Goal: Complete application form

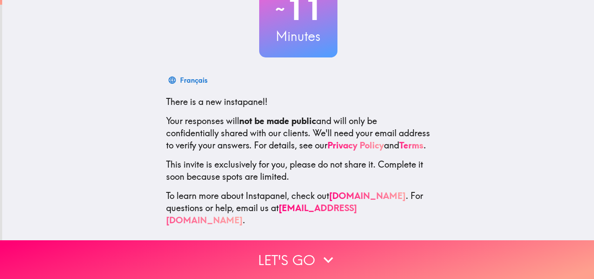
scroll to position [83, 0]
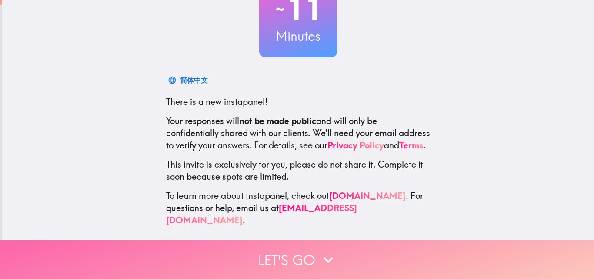
click at [334, 255] on icon "button" at bounding box center [328, 259] width 19 height 19
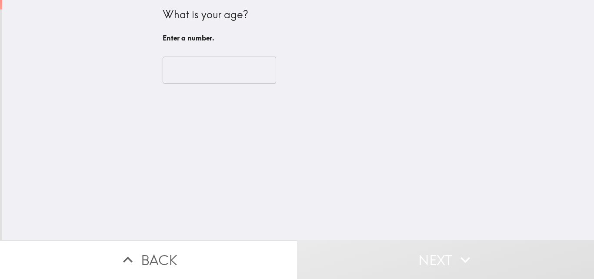
scroll to position [0, 0]
click at [214, 73] on input "number" at bounding box center [220, 70] width 114 height 27
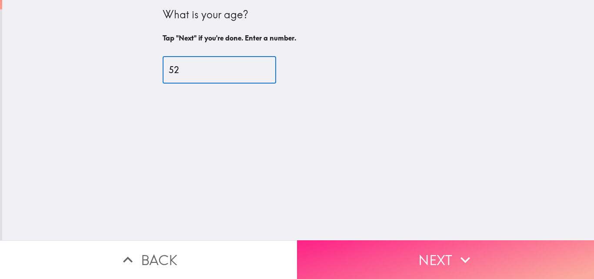
type input "52"
click at [379, 245] on button "Next" at bounding box center [445, 259] width 297 height 39
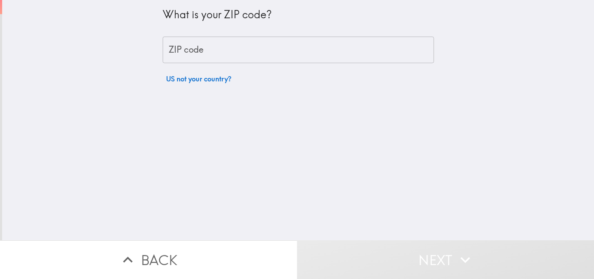
click at [227, 51] on input "ZIP code" at bounding box center [299, 50] width 272 height 27
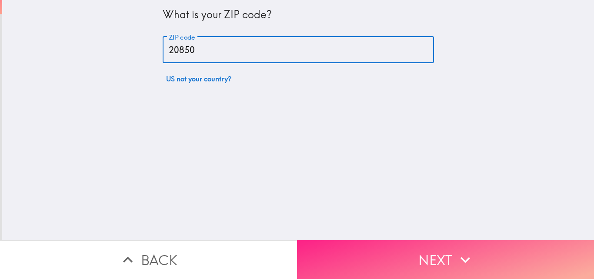
type input "20850"
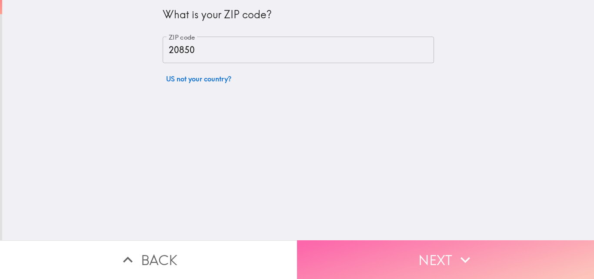
click at [378, 266] on button "Next" at bounding box center [445, 259] width 297 height 39
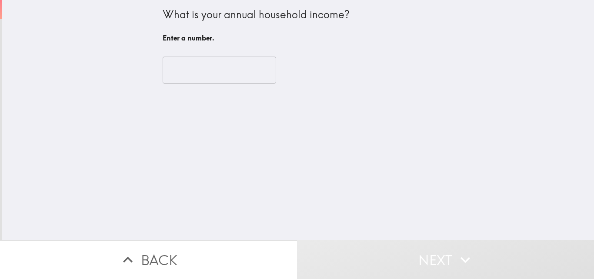
click at [223, 76] on input "number" at bounding box center [220, 70] width 114 height 27
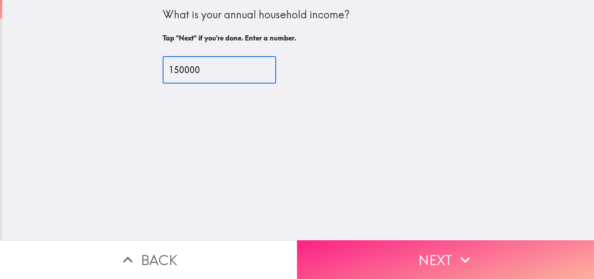
type input "150000"
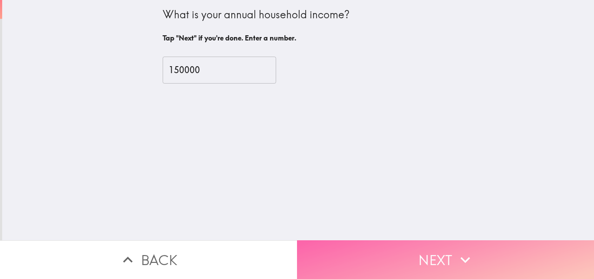
click at [341, 240] on button "Next" at bounding box center [445, 259] width 297 height 39
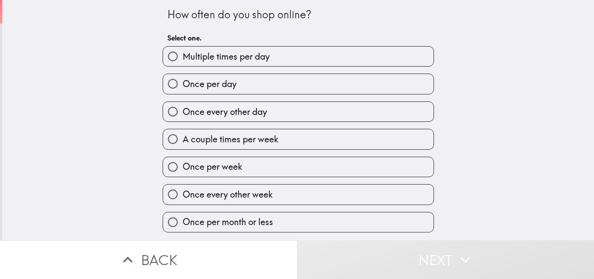
click at [244, 138] on span "A couple times per week" at bounding box center [231, 139] width 96 height 12
click at [183, 138] on input "A couple times per week" at bounding box center [173, 139] width 20 height 20
radio input "true"
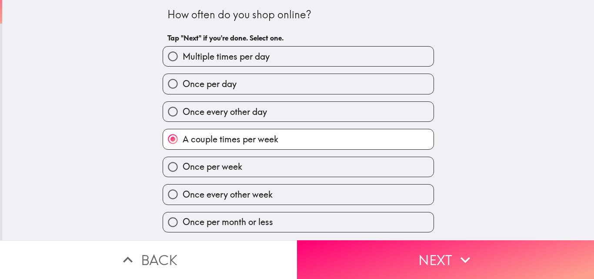
click at [277, 169] on label "Once per week" at bounding box center [298, 167] width 271 height 20
click at [183, 169] on input "Once per week" at bounding box center [173, 167] width 20 height 20
radio input "true"
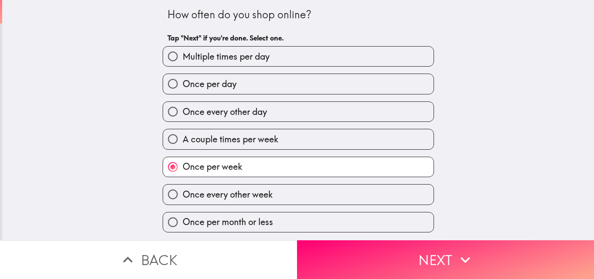
click at [278, 194] on label "Once every other week" at bounding box center [298, 195] width 271 height 20
click at [183, 194] on input "Once every other week" at bounding box center [173, 195] width 20 height 20
radio input "true"
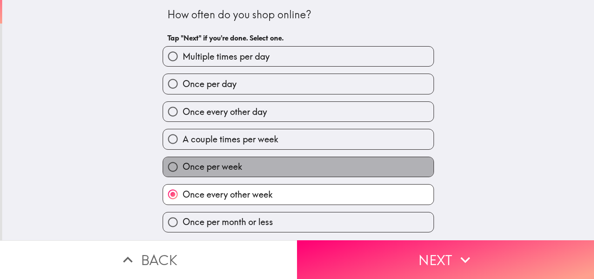
click at [271, 165] on label "Once per week" at bounding box center [298, 167] width 271 height 20
click at [183, 165] on input "Once per week" at bounding box center [173, 167] width 20 height 20
radio input "true"
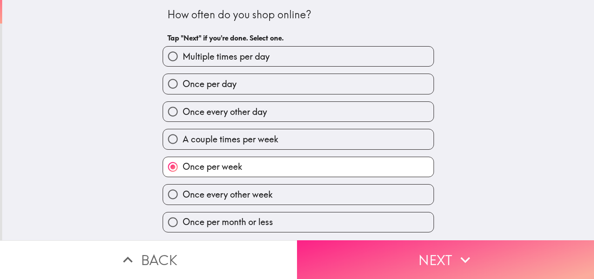
click at [340, 258] on button "Next" at bounding box center [445, 259] width 297 height 39
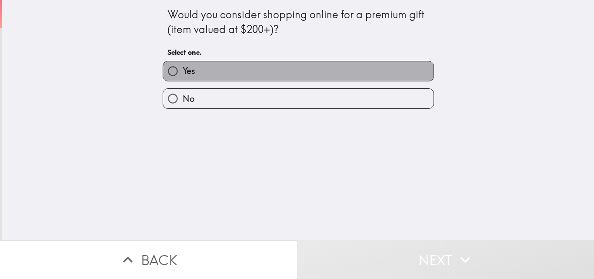
click at [225, 71] on label "Yes" at bounding box center [298, 71] width 271 height 20
click at [183, 71] on input "Yes" at bounding box center [173, 71] width 20 height 20
radio input "true"
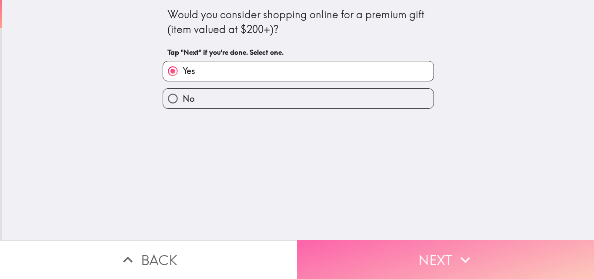
click at [344, 261] on button "Next" at bounding box center [445, 259] width 297 height 39
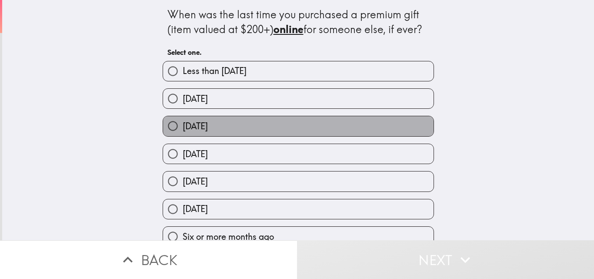
click at [208, 121] on span "[DATE]" at bounding box center [195, 126] width 25 height 12
click at [183, 121] on input "[DATE]" at bounding box center [173, 126] width 20 height 20
radio input "true"
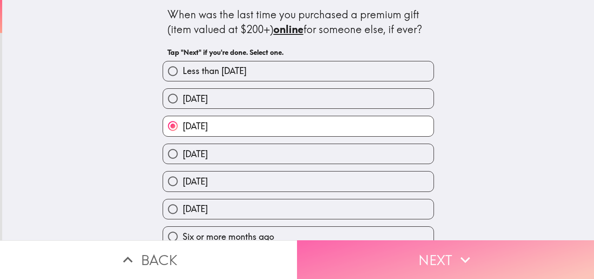
click at [353, 248] on button "Next" at bounding box center [445, 259] width 297 height 39
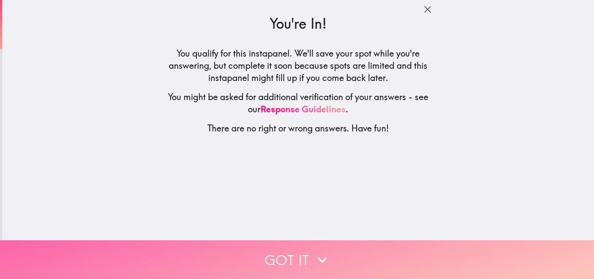
click at [326, 240] on button "Got it" at bounding box center [297, 259] width 594 height 39
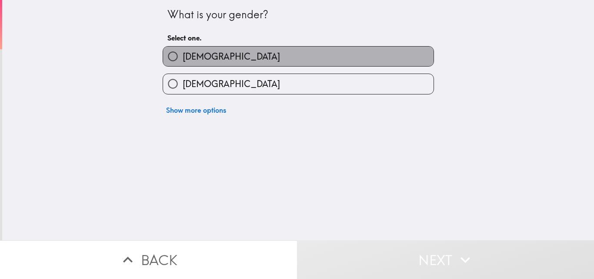
click at [260, 62] on label "[DEMOGRAPHIC_DATA]" at bounding box center [298, 57] width 271 height 20
click at [183, 62] on input "[DEMOGRAPHIC_DATA]" at bounding box center [173, 57] width 20 height 20
radio input "true"
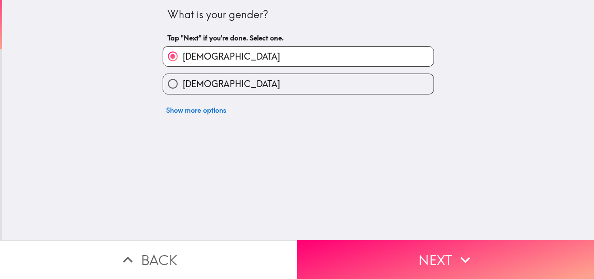
click at [337, 229] on div "What is your gender? Tap "Next" if you're done. Select one. [DEMOGRAPHIC_DATA] …" at bounding box center [298, 120] width 592 height 240
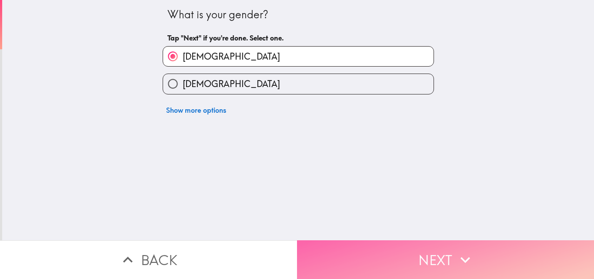
click at [340, 246] on button "Next" at bounding box center [445, 259] width 297 height 39
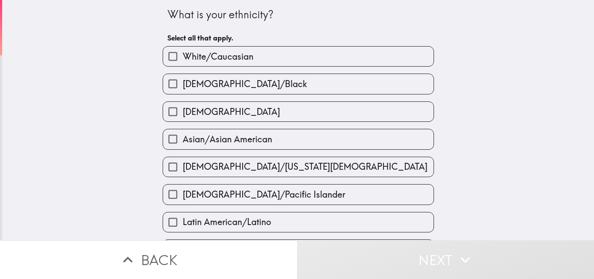
click at [220, 59] on span "White/Caucasian" at bounding box center [218, 56] width 71 height 12
click at [183, 59] on input "White/Caucasian" at bounding box center [173, 57] width 20 height 20
checkbox input "true"
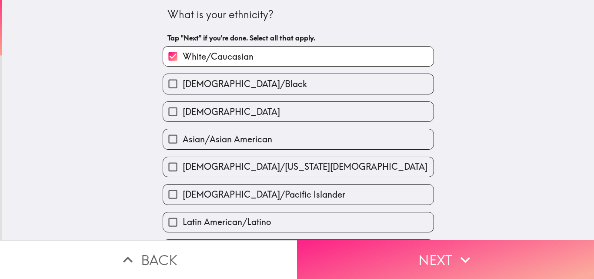
click at [331, 261] on button "Next" at bounding box center [445, 259] width 297 height 39
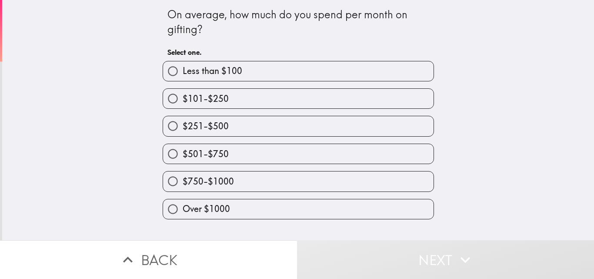
click at [214, 135] on label "$251-$500" at bounding box center [298, 126] width 271 height 20
click at [183, 135] on input "$251-$500" at bounding box center [173, 126] width 20 height 20
radio input "true"
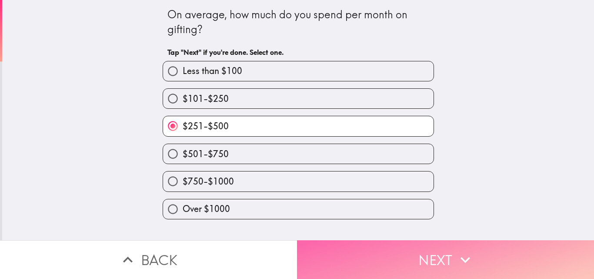
click at [319, 247] on button "Next" at bounding box center [445, 259] width 297 height 39
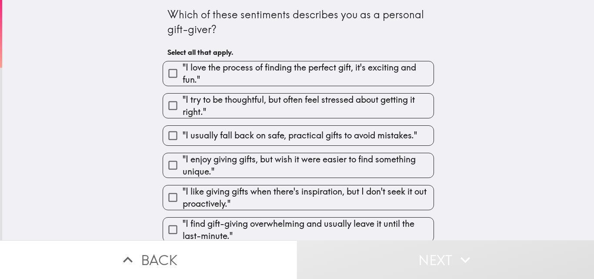
click at [256, 142] on label ""I usually fall back on safe, practical gifts to avoid mistakes."" at bounding box center [298, 136] width 271 height 20
click at [183, 142] on input ""I usually fall back on safe, practical gifts to avoid mistakes."" at bounding box center [173, 136] width 20 height 20
checkbox input "true"
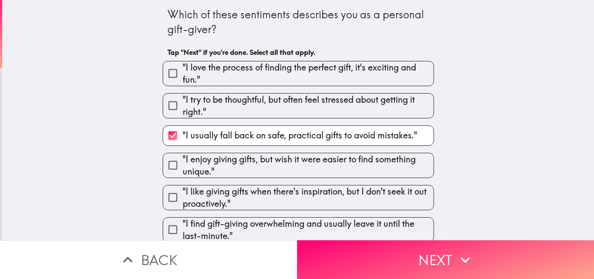
click at [275, 199] on span ""I like giving gifts when there's inspiration, but I don't seek it out proactiv…" at bounding box center [308, 197] width 251 height 24
click at [183, 199] on input ""I like giving gifts when there's inspiration, but I don't seek it out proactiv…" at bounding box center [173, 198] width 20 height 20
checkbox input "true"
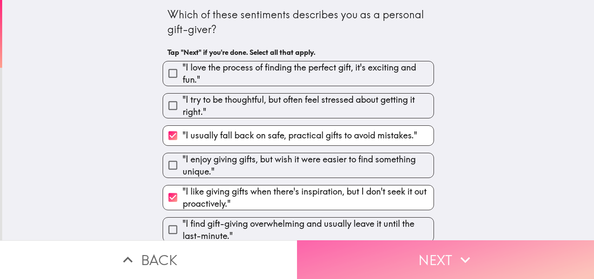
click at [330, 250] on button "Next" at bounding box center [445, 259] width 297 height 39
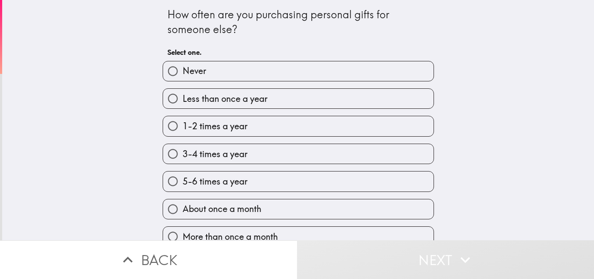
click at [245, 123] on label "1-2 times a year" at bounding box center [298, 126] width 271 height 20
click at [183, 123] on input "1-2 times a year" at bounding box center [173, 126] width 20 height 20
radio input "true"
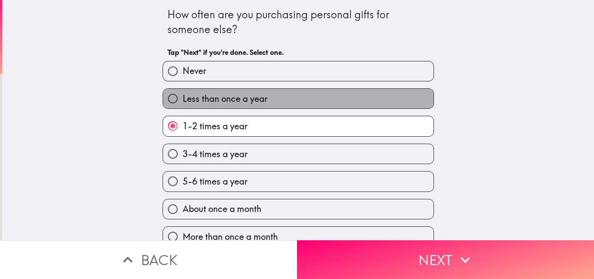
click at [230, 92] on label "Less than once a year" at bounding box center [298, 99] width 271 height 20
click at [183, 92] on input "Less than once a year" at bounding box center [173, 99] width 20 height 20
radio input "true"
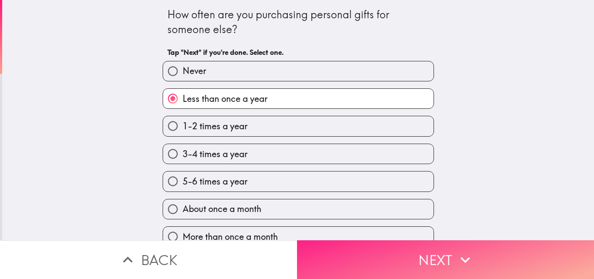
click at [329, 250] on button "Next" at bounding box center [445, 259] width 297 height 39
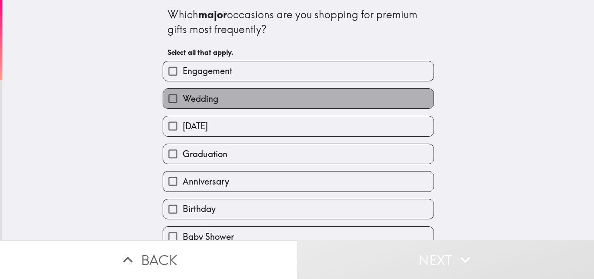
click at [256, 103] on label "Wedding" at bounding box center [298, 99] width 271 height 20
click at [183, 103] on input "Wedding" at bounding box center [173, 99] width 20 height 20
checkbox input "true"
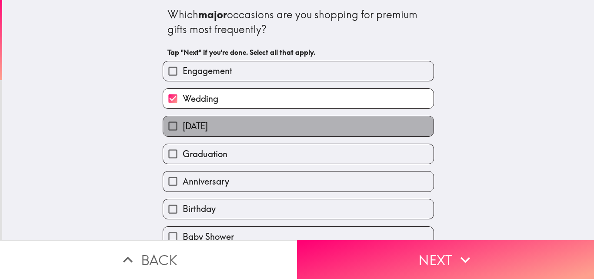
click at [255, 131] on label "[DATE]" at bounding box center [298, 126] width 271 height 20
click at [183, 131] on input "[DATE]" at bounding box center [173, 126] width 20 height 20
checkbox input "true"
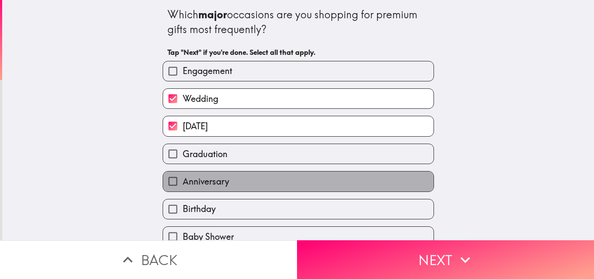
click at [252, 178] on label "Anniversary" at bounding box center [298, 181] width 271 height 20
click at [183, 178] on input "Anniversary" at bounding box center [173, 181] width 20 height 20
checkbox input "true"
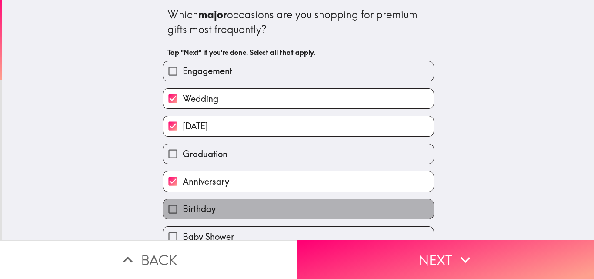
click at [254, 210] on label "Birthday" at bounding box center [298, 209] width 271 height 20
click at [183, 210] on input "Birthday" at bounding box center [173, 209] width 20 height 20
checkbox input "true"
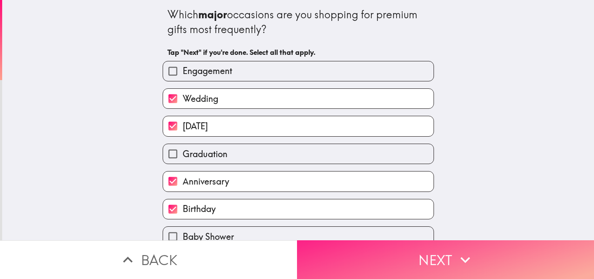
click at [314, 265] on button "Next" at bounding box center [445, 259] width 297 height 39
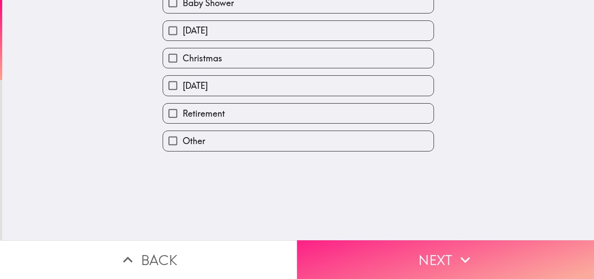
click at [314, 265] on button "Next" at bounding box center [445, 259] width 297 height 39
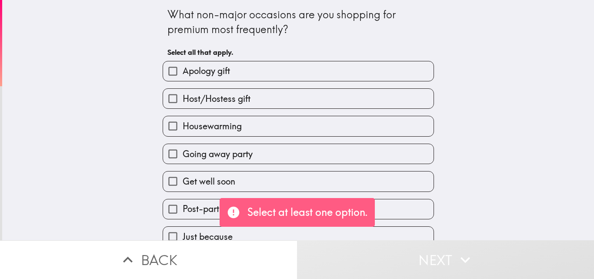
click at [233, 99] on span "Host/Hostess gift" at bounding box center [217, 99] width 68 height 12
click at [183, 99] on input "Host/Hostess gift" at bounding box center [173, 99] width 20 height 20
checkbox input "true"
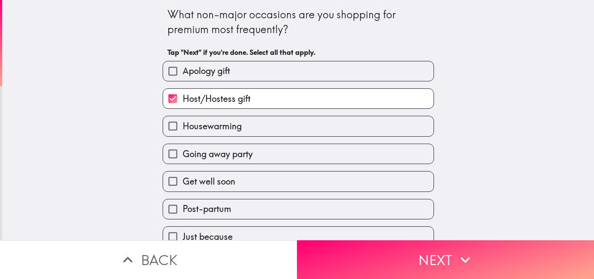
click at [233, 77] on label "Apology gift" at bounding box center [298, 71] width 271 height 20
click at [183, 77] on input "Apology gift" at bounding box center [173, 71] width 20 height 20
checkbox input "true"
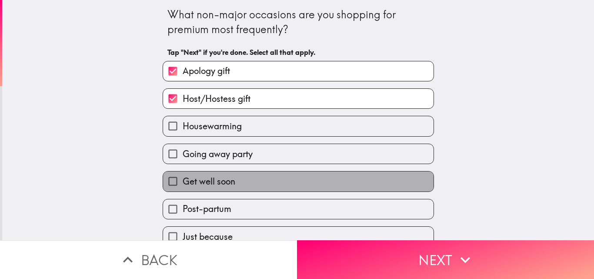
click at [245, 174] on label "Get well soon" at bounding box center [298, 181] width 271 height 20
click at [183, 174] on input "Get well soon" at bounding box center [173, 181] width 20 height 20
checkbox input "true"
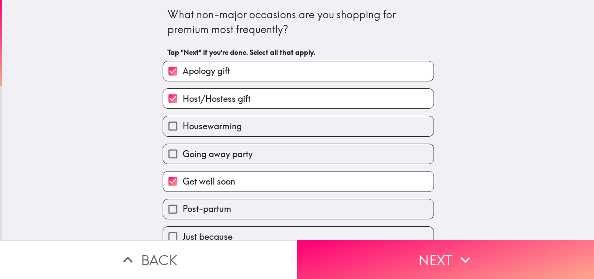
click at [256, 220] on div "Just because" at bounding box center [295, 232] width 279 height 27
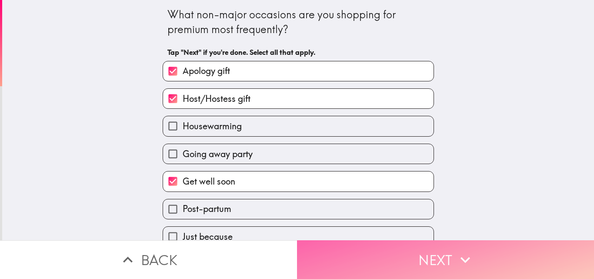
click at [316, 261] on button "Next" at bounding box center [445, 259] width 297 height 39
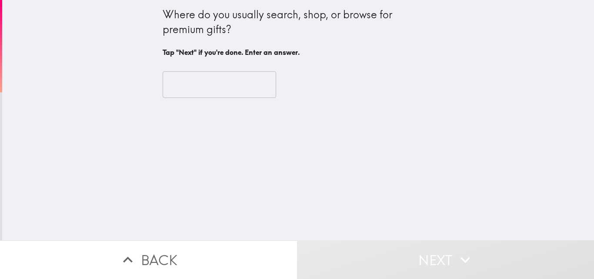
click at [190, 91] on input "text" at bounding box center [220, 84] width 114 height 27
type input "A"
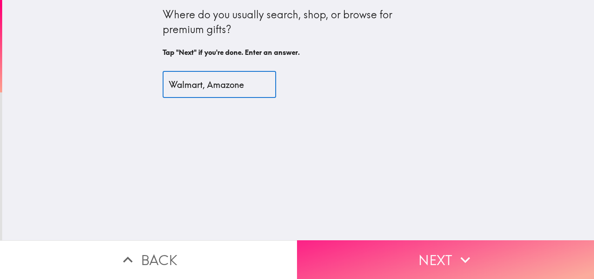
type input "Walmart, Amazone"
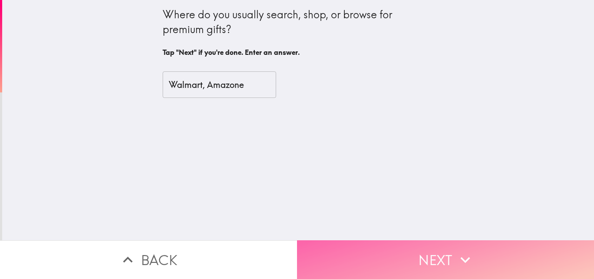
click at [378, 246] on button "Next" at bounding box center [445, 259] width 297 height 39
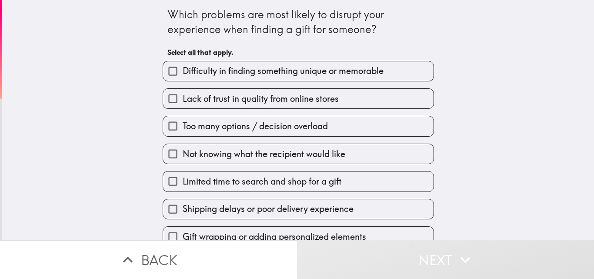
click at [277, 107] on label "Lack of trust in quality from online stores" at bounding box center [298, 99] width 271 height 20
click at [183, 107] on input "Lack of trust in quality from online stores" at bounding box center [173, 99] width 20 height 20
checkbox input "true"
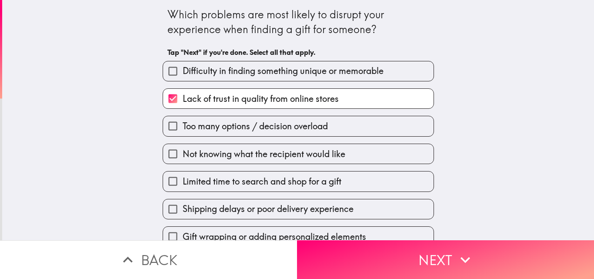
click at [285, 164] on div "Limited time to search and shop for a gift" at bounding box center [295, 177] width 279 height 27
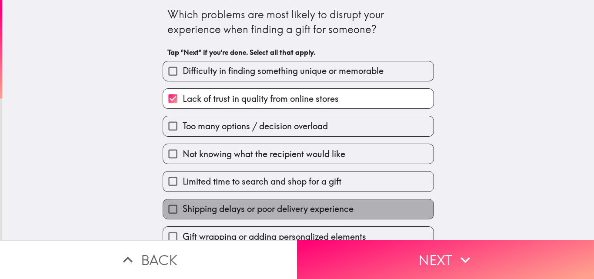
click at [309, 218] on label "Shipping delays or poor delivery experience" at bounding box center [298, 209] width 271 height 20
click at [183, 218] on input "Shipping delays or poor delivery experience" at bounding box center [173, 209] width 20 height 20
checkbox input "true"
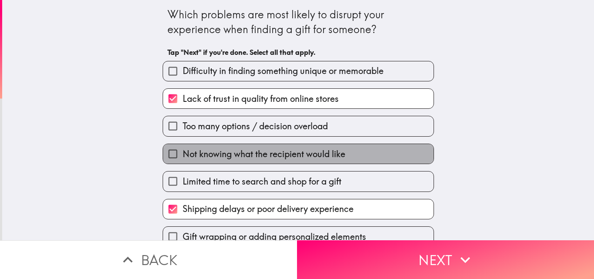
click at [322, 157] on span "Not knowing what the recipient would like" at bounding box center [264, 154] width 163 height 12
click at [183, 157] on input "Not knowing what the recipient would like" at bounding box center [173, 154] width 20 height 20
checkbox input "true"
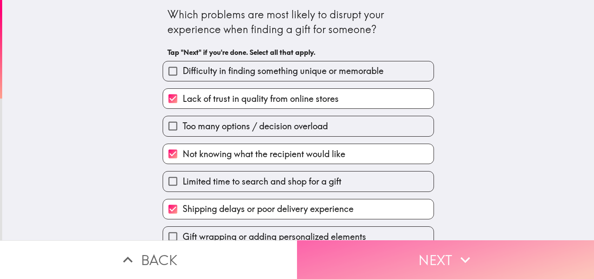
click at [371, 252] on button "Next" at bounding box center [445, 259] width 297 height 39
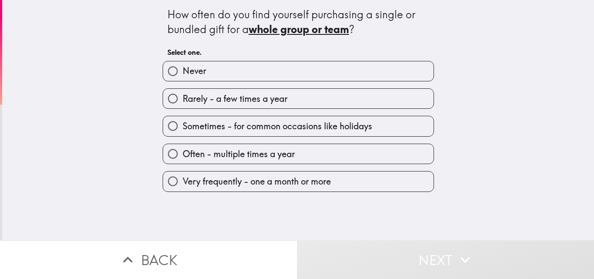
click at [255, 13] on div "How often do you find yourself purchasing a single or bundled gift for a whole …" at bounding box center [299, 21] width 262 height 29
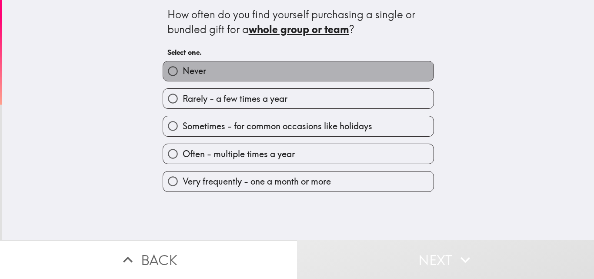
click at [250, 74] on label "Never" at bounding box center [298, 71] width 271 height 20
click at [183, 74] on input "Never" at bounding box center [173, 71] width 20 height 20
radio input "true"
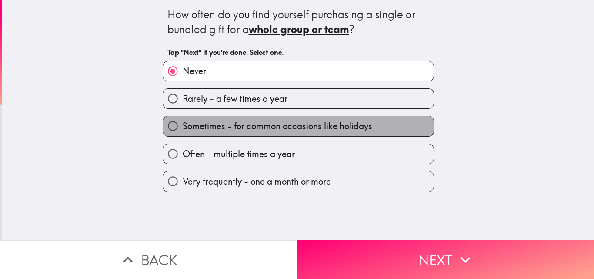
click at [228, 128] on span "Sometimes - for common occasions like holidays" at bounding box center [278, 126] width 190 height 12
click at [183, 128] on input "Sometimes - for common occasions like holidays" at bounding box center [173, 126] width 20 height 20
radio input "true"
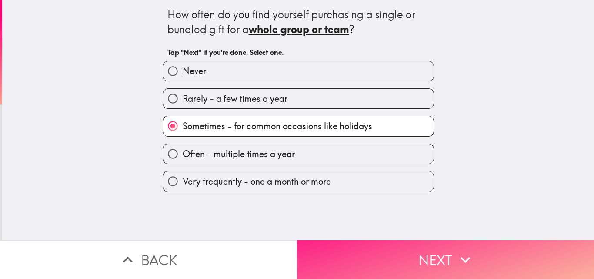
click at [330, 252] on button "Next" at bounding box center [445, 259] width 297 height 39
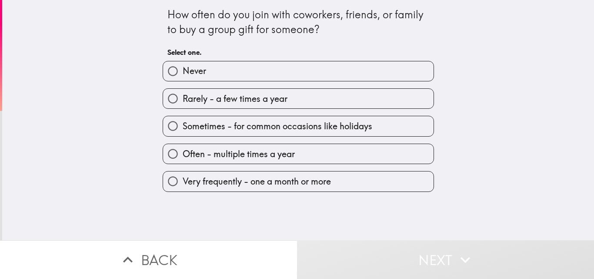
click at [234, 128] on span "Sometimes - for common occasions like holidays" at bounding box center [278, 126] width 190 height 12
click at [183, 128] on input "Sometimes - for common occasions like holidays" at bounding box center [173, 126] width 20 height 20
radio input "true"
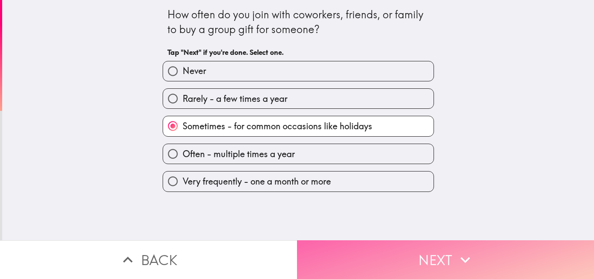
click at [313, 240] on button "Next" at bounding box center [445, 259] width 297 height 39
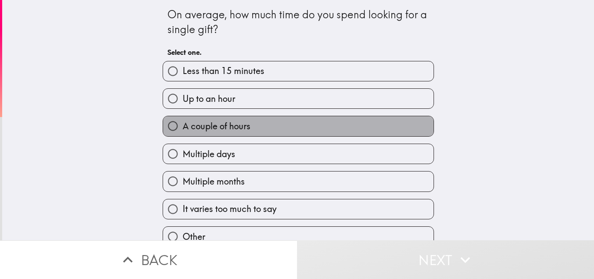
click at [257, 131] on label "A couple of hours" at bounding box center [298, 126] width 271 height 20
click at [183, 131] on input "A couple of hours" at bounding box center [173, 126] width 20 height 20
radio input "true"
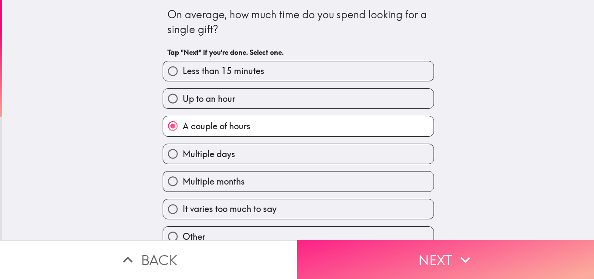
click at [360, 259] on button "Next" at bounding box center [445, 259] width 297 height 39
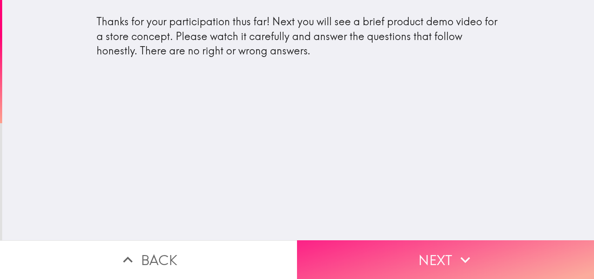
click at [429, 267] on button "Next" at bounding box center [445, 259] width 297 height 39
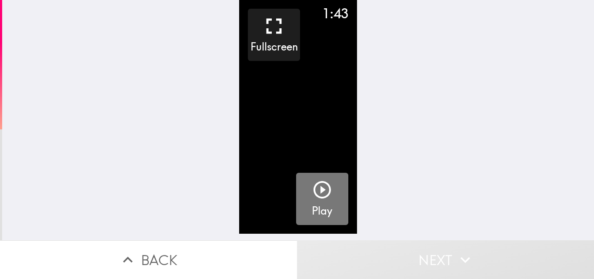
click at [317, 187] on icon "button" at bounding box center [322, 189] width 21 height 21
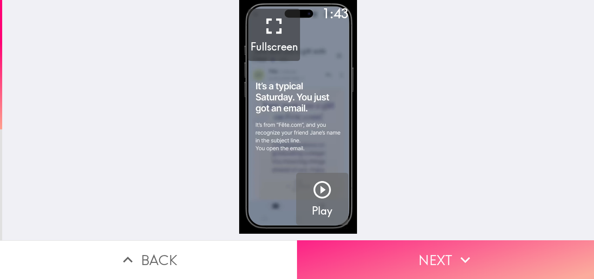
click at [394, 245] on button "Next" at bounding box center [445, 259] width 297 height 39
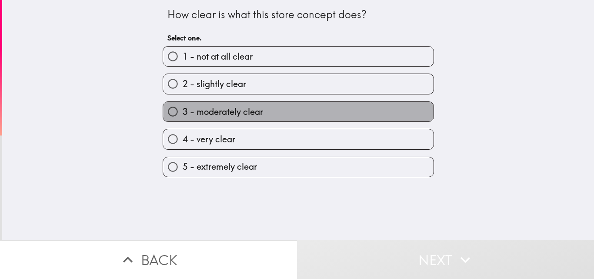
click at [267, 115] on label "3 - moderately clear" at bounding box center [298, 112] width 271 height 20
click at [183, 115] on input "3 - moderately clear" at bounding box center [173, 112] width 20 height 20
radio input "true"
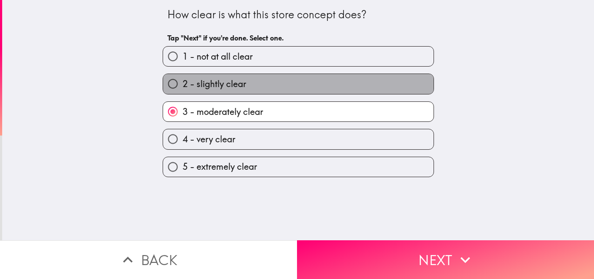
click at [250, 86] on label "2 - slightly clear" at bounding box center [298, 84] width 271 height 20
click at [183, 86] on input "2 - slightly clear" at bounding box center [173, 84] width 20 height 20
radio input "true"
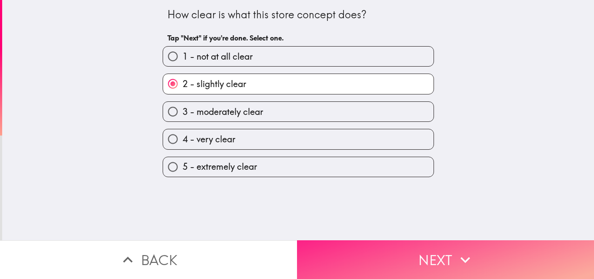
click at [349, 256] on button "Next" at bounding box center [445, 259] width 297 height 39
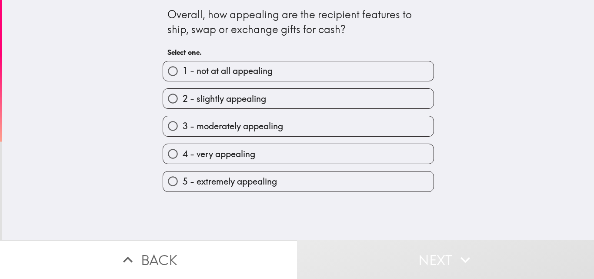
click at [232, 98] on span "2 - slightly appealing" at bounding box center [225, 99] width 84 height 12
click at [183, 98] on input "2 - slightly appealing" at bounding box center [173, 99] width 20 height 20
radio input "true"
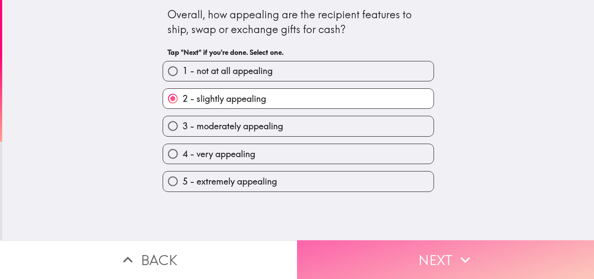
click at [323, 242] on button "Next" at bounding box center [445, 259] width 297 height 39
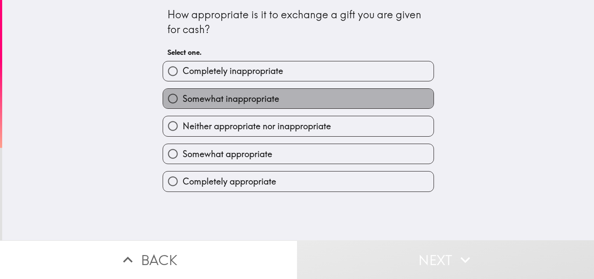
click at [237, 105] on label "Somewhat inappropriate" at bounding box center [298, 99] width 271 height 20
click at [183, 105] on input "Somewhat inappropriate" at bounding box center [173, 99] width 20 height 20
radio input "true"
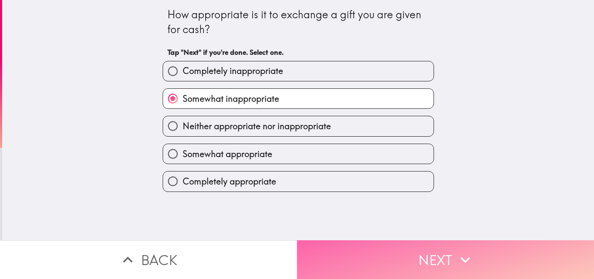
click at [356, 263] on button "Next" at bounding box center [445, 259] width 297 height 39
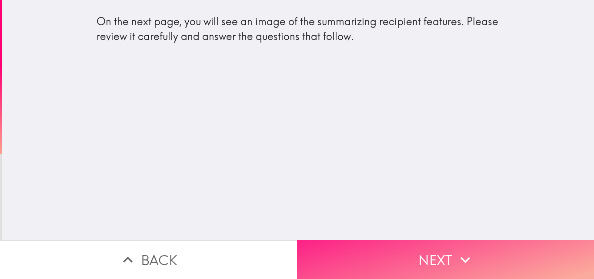
click at [345, 258] on button "Next" at bounding box center [445, 259] width 297 height 39
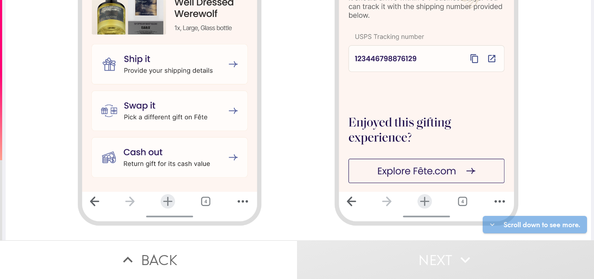
scroll to position [936, 0]
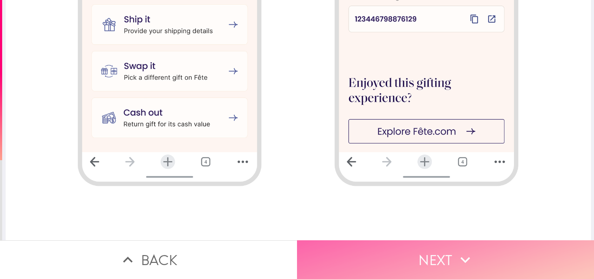
click at [381, 262] on button "Next" at bounding box center [445, 259] width 297 height 39
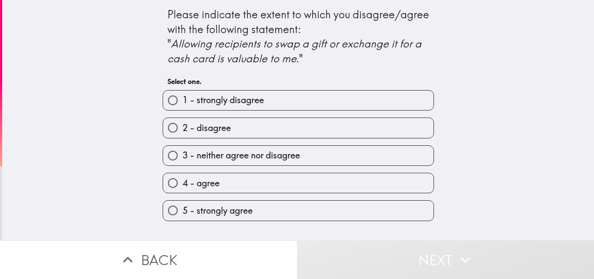
click at [249, 154] on span "3 - neither agree nor disagree" at bounding box center [241, 155] width 117 height 12
click at [183, 154] on input "3 - neither agree nor disagree" at bounding box center [173, 156] width 20 height 20
radio input "true"
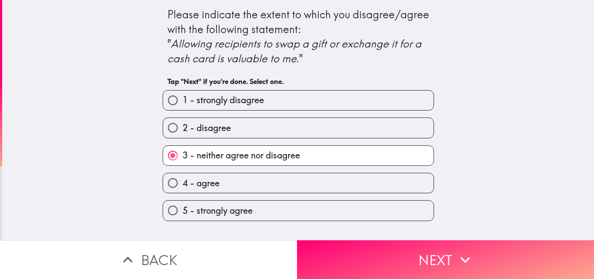
click at [235, 186] on label "4 - agree" at bounding box center [298, 183] width 271 height 20
click at [183, 186] on input "4 - agree" at bounding box center [173, 183] width 20 height 20
radio input "true"
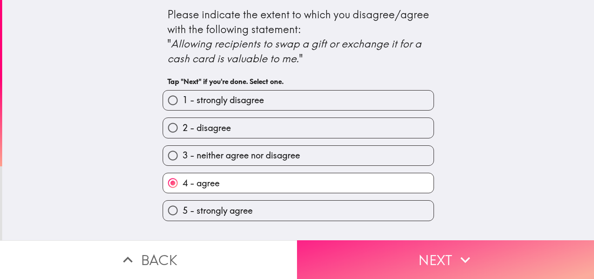
click at [315, 249] on button "Next" at bounding box center [445, 259] width 297 height 39
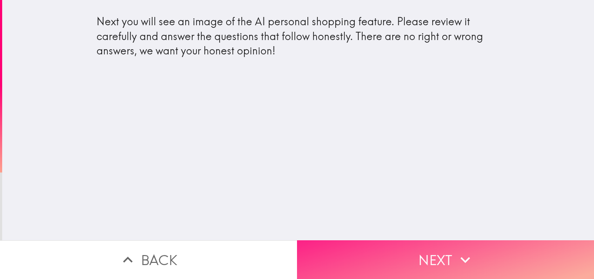
click at [348, 252] on button "Next" at bounding box center [445, 259] width 297 height 39
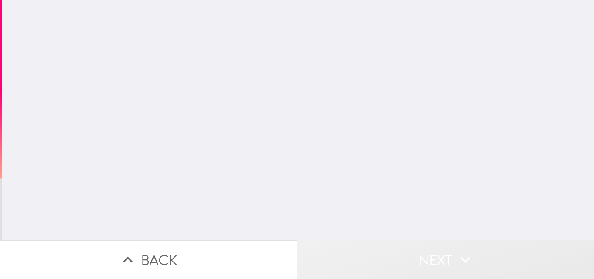
click at [348, 252] on button "Next" at bounding box center [445, 259] width 297 height 39
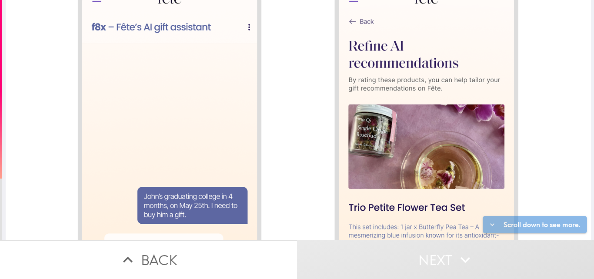
scroll to position [936, 0]
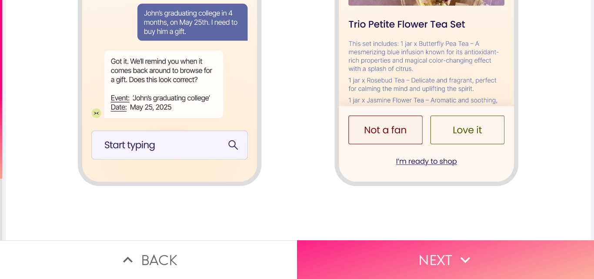
drag, startPoint x: 430, startPoint y: 111, endPoint x: 432, endPoint y: 248, distance: 136.7
click at [432, 248] on div "Back Next" at bounding box center [297, 139] width 594 height 279
click at [423, 254] on button "Next" at bounding box center [445, 259] width 297 height 39
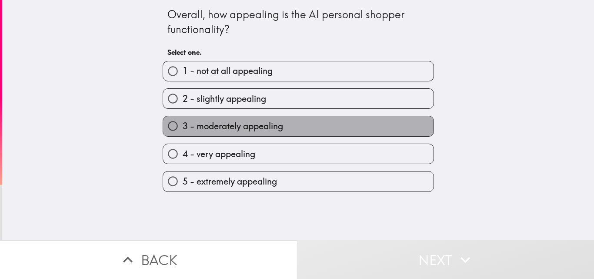
click at [302, 124] on label "3 - moderately appealing" at bounding box center [298, 126] width 271 height 20
click at [183, 124] on input "3 - moderately appealing" at bounding box center [173, 126] width 20 height 20
radio input "true"
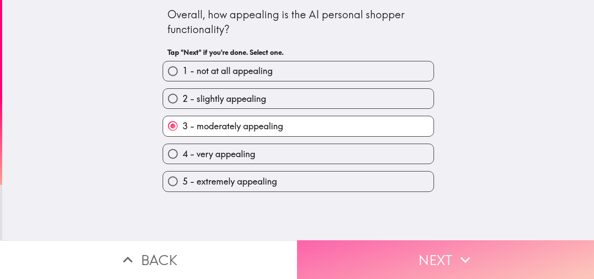
click at [340, 248] on button "Next" at bounding box center [445, 259] width 297 height 39
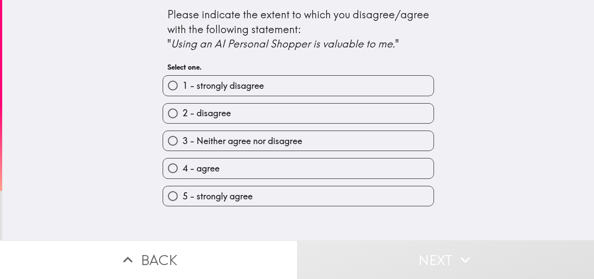
click at [282, 147] on span "3 - Neither agree nor disagree" at bounding box center [243, 141] width 120 height 12
click at [183, 147] on input "3 - Neither agree nor disagree" at bounding box center [173, 141] width 20 height 20
radio input "true"
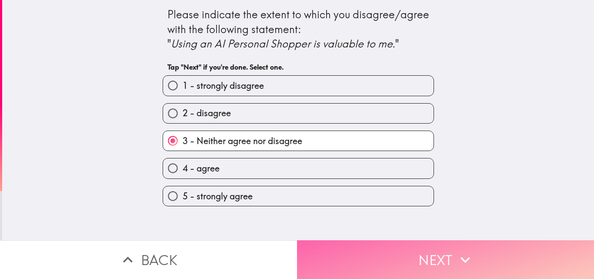
click at [333, 245] on button "Next" at bounding box center [445, 259] width 297 height 39
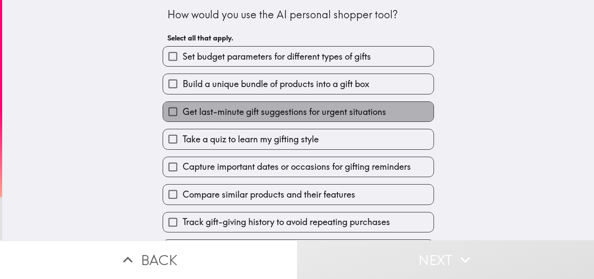
click at [251, 113] on span "Get last-minute gift suggestions for urgent situations" at bounding box center [285, 112] width 204 height 12
click at [183, 113] on input "Get last-minute gift suggestions for urgent situations" at bounding box center [173, 112] width 20 height 20
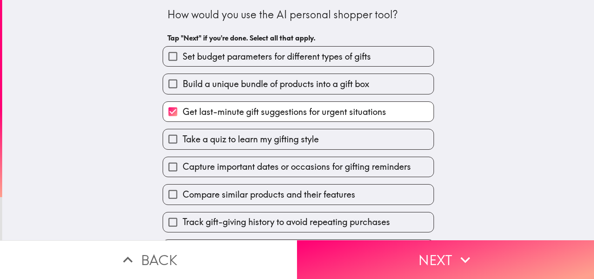
click at [251, 113] on span "Get last-minute gift suggestions for urgent situations" at bounding box center [285, 112] width 204 height 12
click at [183, 113] on input "Get last-minute gift suggestions for urgent situations" at bounding box center [173, 112] width 20 height 20
checkbox input "false"
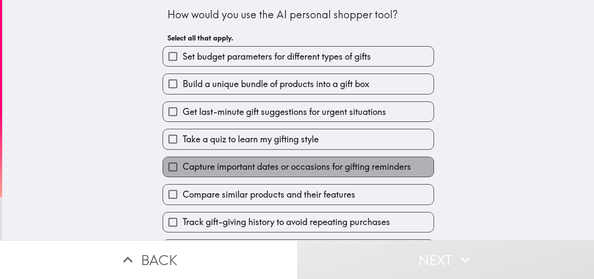
click at [252, 169] on span "Capture important dates or occasions for gifting reminders" at bounding box center [297, 167] width 228 height 12
click at [183, 169] on input "Capture important dates or occasions for gifting reminders" at bounding box center [173, 167] width 20 height 20
checkbox input "true"
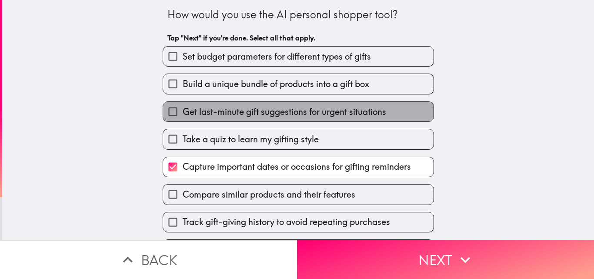
click at [249, 113] on span "Get last-minute gift suggestions for urgent situations" at bounding box center [285, 112] width 204 height 12
click at [183, 113] on input "Get last-minute gift suggestions for urgent situations" at bounding box center [173, 112] width 20 height 20
checkbox input "true"
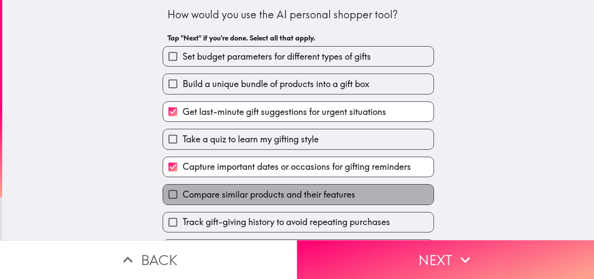
click at [256, 195] on span "Compare similar products and their features" at bounding box center [269, 194] width 173 height 12
click at [183, 195] on input "Compare similar products and their features" at bounding box center [173, 195] width 20 height 20
checkbox input "true"
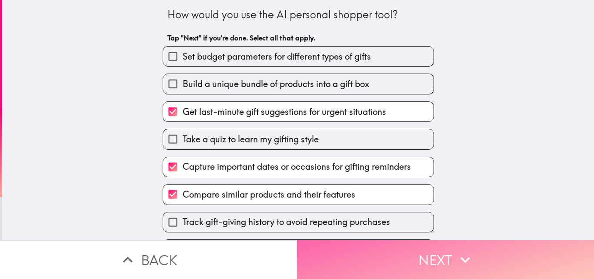
click at [323, 260] on button "Next" at bounding box center [445, 259] width 297 height 39
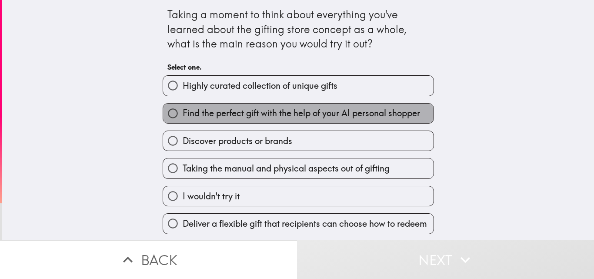
click at [272, 116] on span "Find the perfect gift with the help of your AI personal shopper" at bounding box center [302, 113] width 238 height 12
click at [183, 116] on input "Find the perfect gift with the help of your AI personal shopper" at bounding box center [173, 114] width 20 height 20
radio input "true"
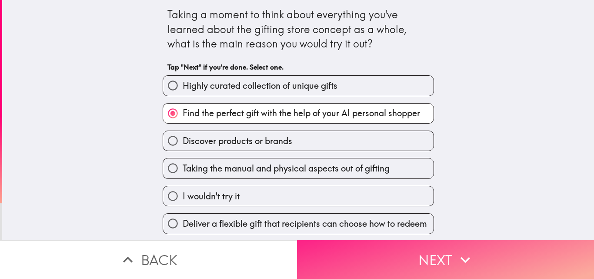
click at [337, 261] on button "Next" at bounding box center [445, 259] width 297 height 39
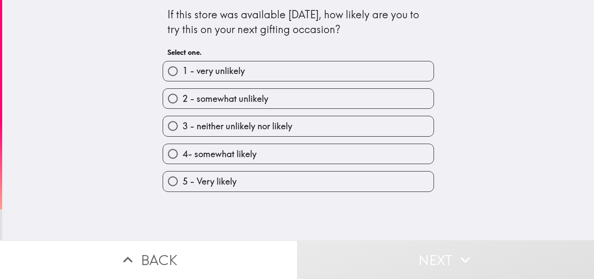
click at [274, 153] on label "4- somewhat likely" at bounding box center [298, 154] width 271 height 20
click at [183, 153] on input "4- somewhat likely" at bounding box center [173, 154] width 20 height 20
radio input "true"
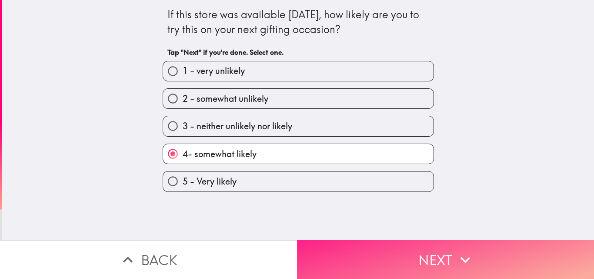
click at [346, 252] on button "Next" at bounding box center [445, 259] width 297 height 39
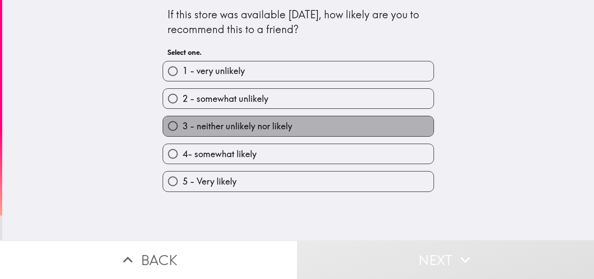
click at [289, 124] on label "3 - neither unlikely nor likely" at bounding box center [298, 126] width 271 height 20
click at [183, 124] on input "3 - neither unlikely nor likely" at bounding box center [173, 126] width 20 height 20
radio input "true"
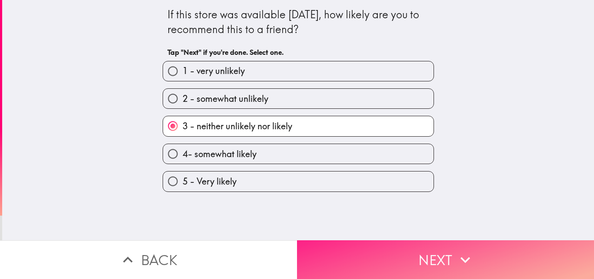
click at [346, 255] on button "Next" at bounding box center [445, 259] width 297 height 39
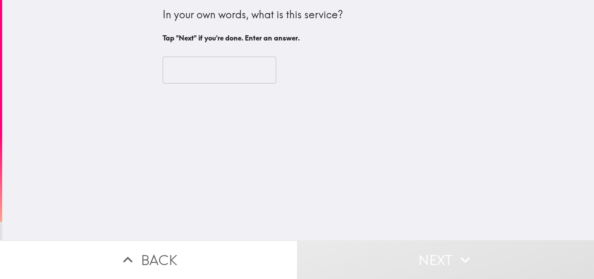
click at [224, 67] on input "text" at bounding box center [220, 70] width 114 height 27
click at [218, 70] on input "text" at bounding box center [220, 70] width 114 height 27
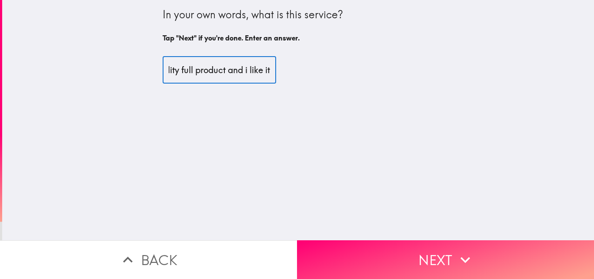
scroll to position [0, 46]
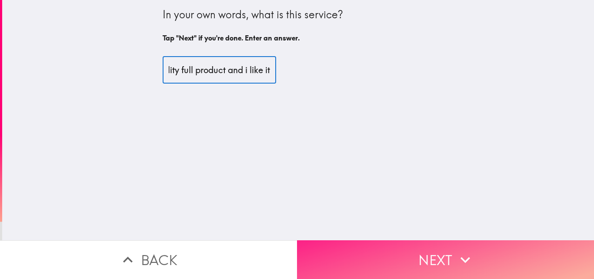
type input "it's a quality full product and i like it"
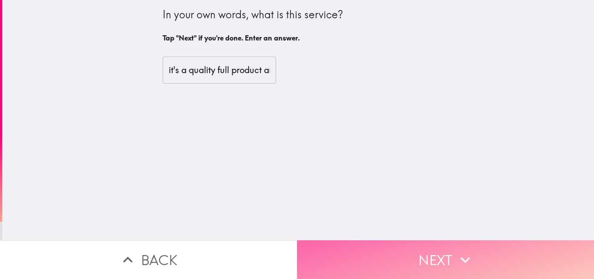
click at [319, 240] on button "Next" at bounding box center [445, 259] width 297 height 39
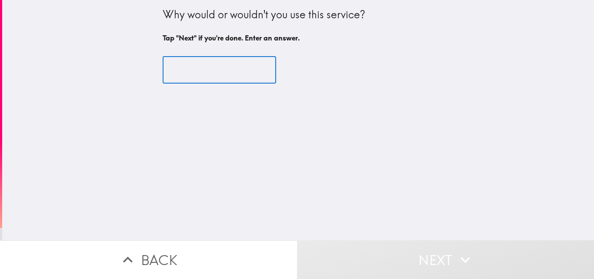
click at [200, 73] on input "text" at bounding box center [220, 70] width 114 height 27
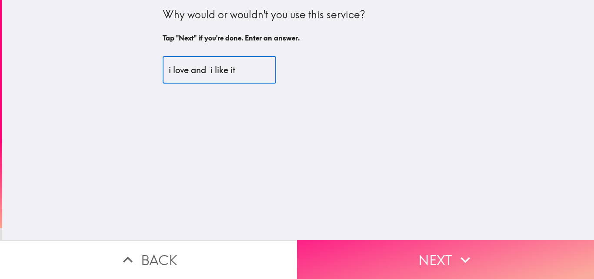
type input "i love and i like it"
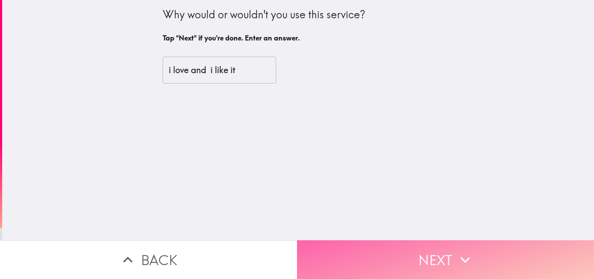
click at [326, 252] on button "Next" at bounding box center [445, 259] width 297 height 39
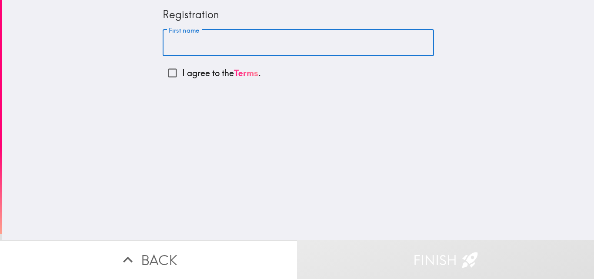
click at [222, 47] on input "First name" at bounding box center [299, 43] width 272 height 27
click at [168, 44] on input "[PERSON_NAME]" at bounding box center [299, 43] width 272 height 27
type input "[PERSON_NAME]"
click at [166, 75] on input "I agree to the Terms ." at bounding box center [173, 73] width 20 height 20
checkbox input "true"
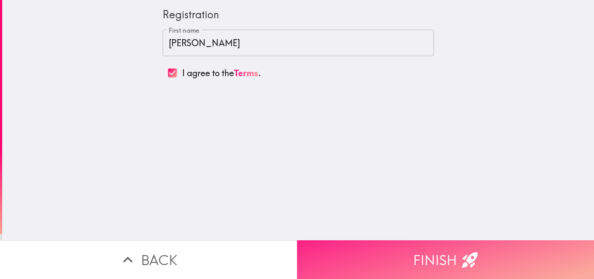
click at [369, 247] on button "Finish" at bounding box center [445, 259] width 297 height 39
